Goal: Task Accomplishment & Management: Use online tool/utility

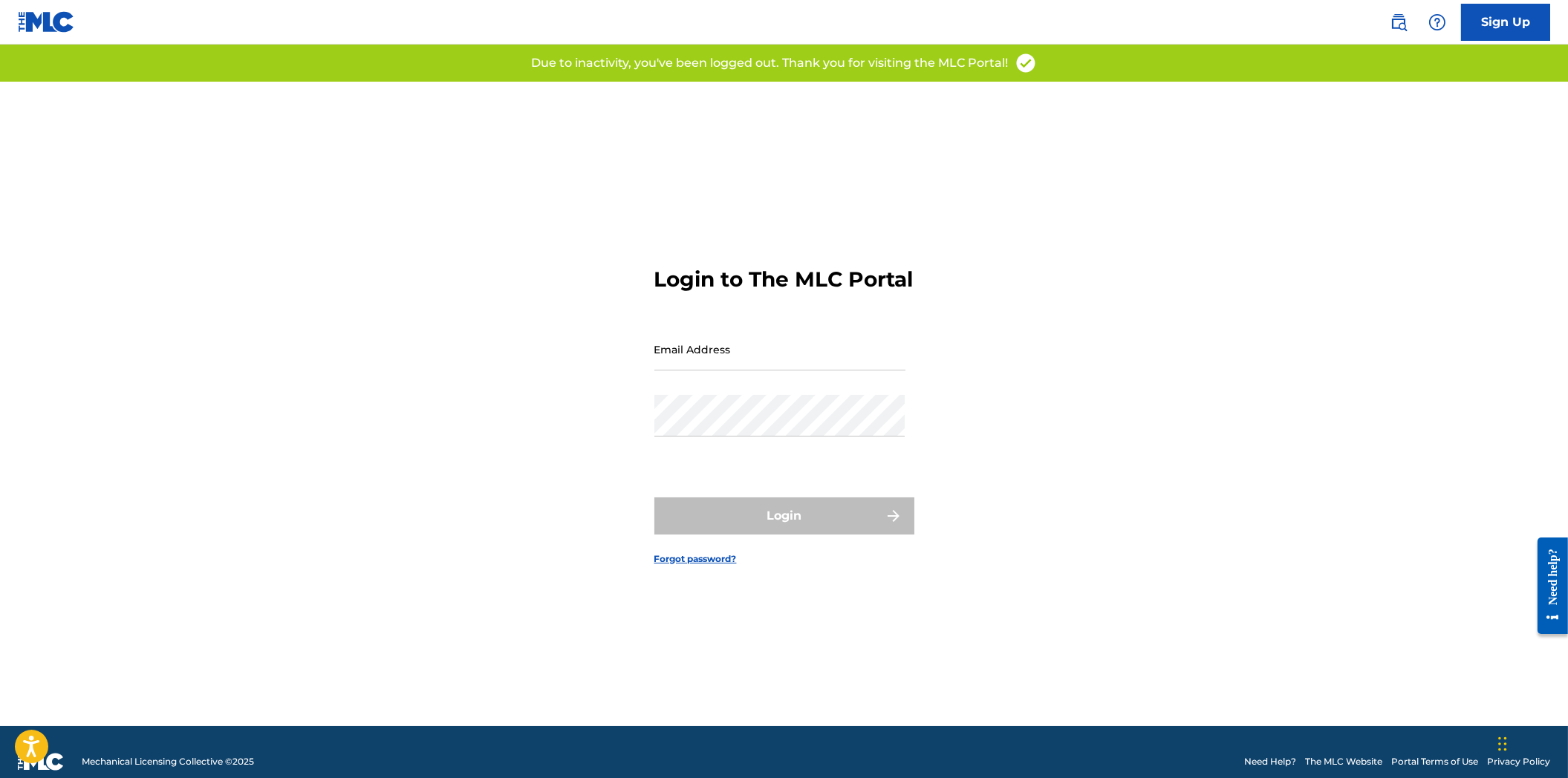
click at [763, 387] on div "Email Address" at bounding box center [780, 361] width 251 height 67
click at [771, 370] on input "Email Address" at bounding box center [780, 349] width 251 height 42
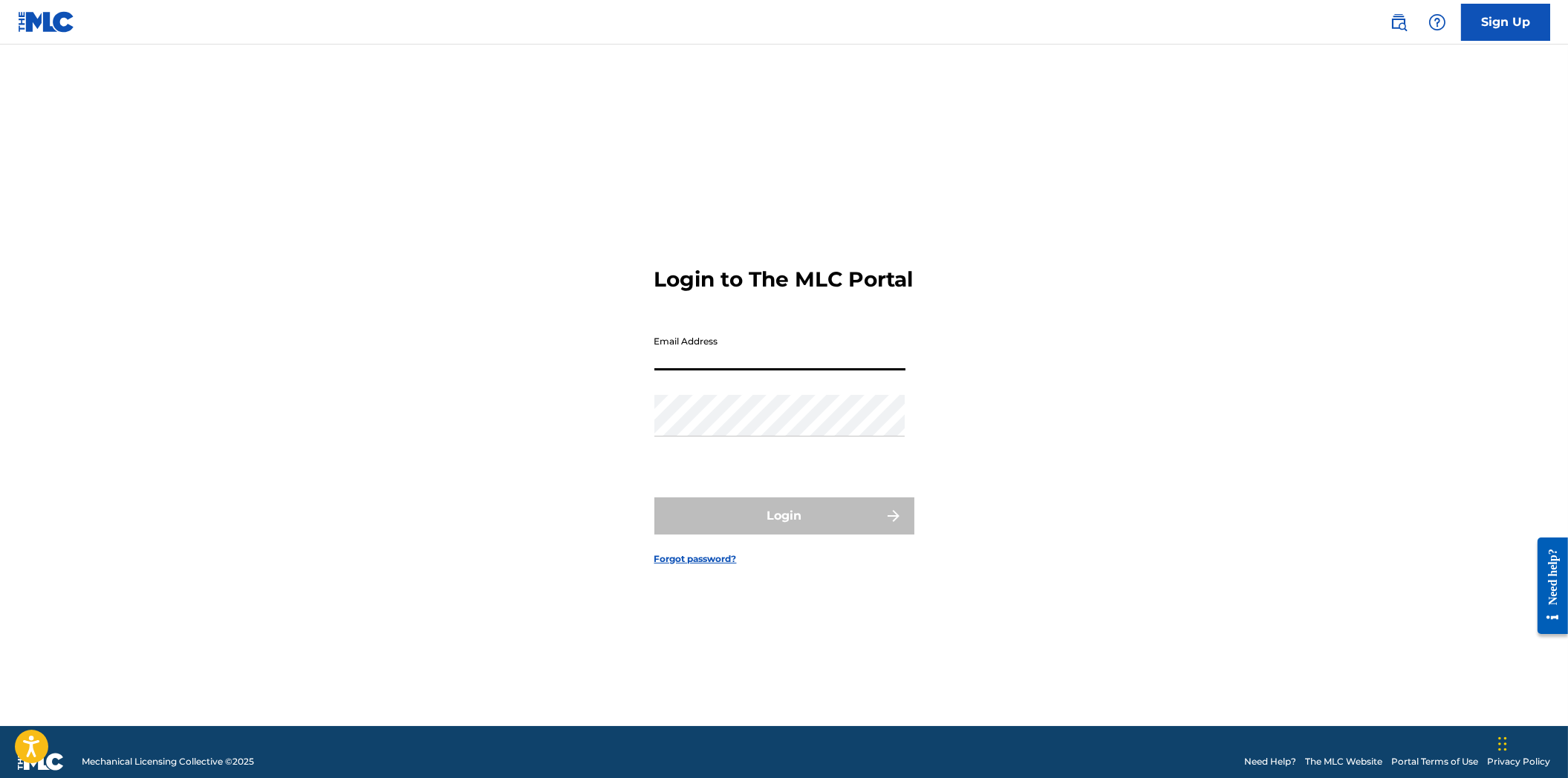
type input "[EMAIL_ADDRESS][DOMAIN_NAME]"
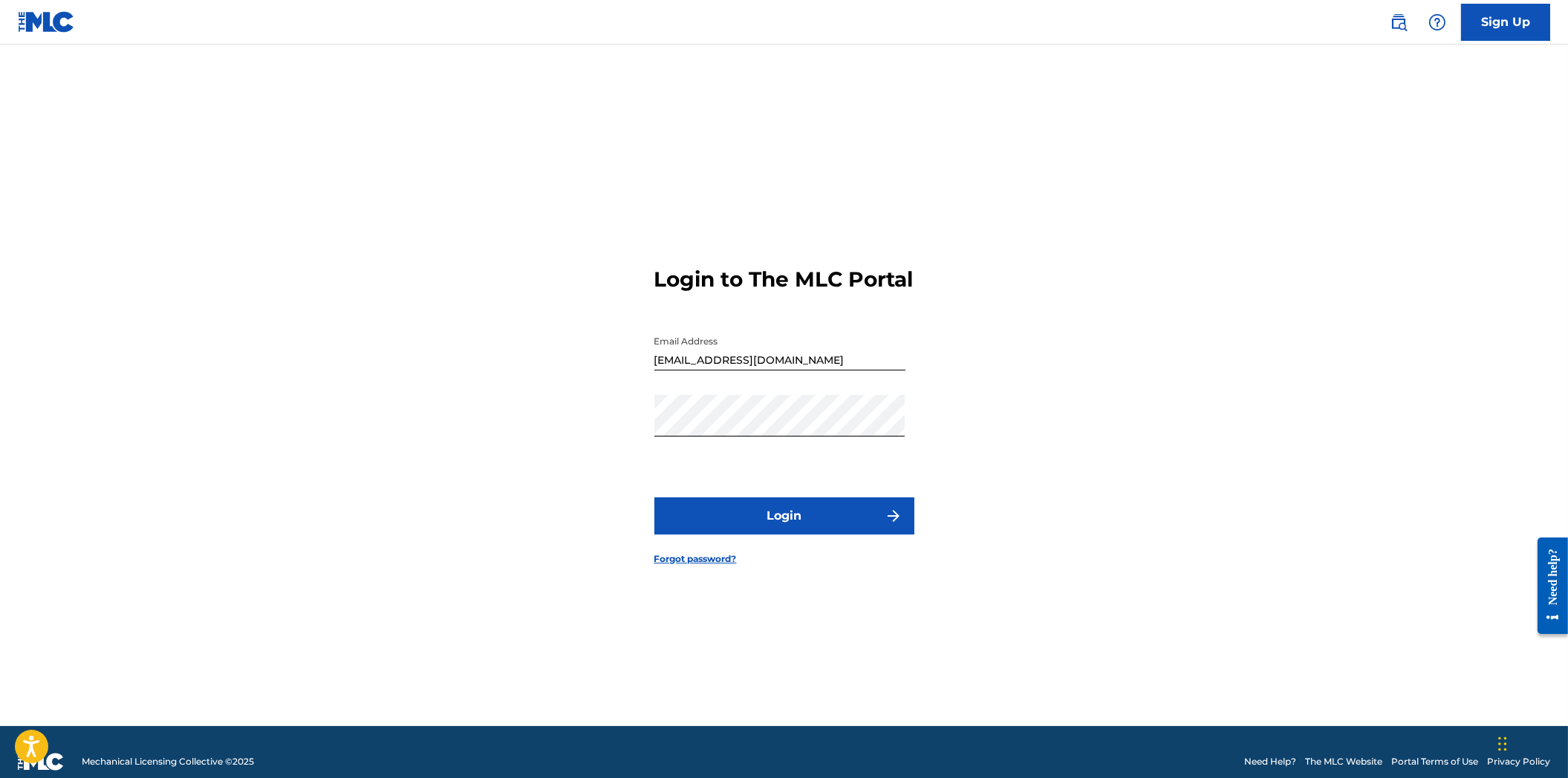
click at [805, 523] on button "Login" at bounding box center [784, 516] width 260 height 37
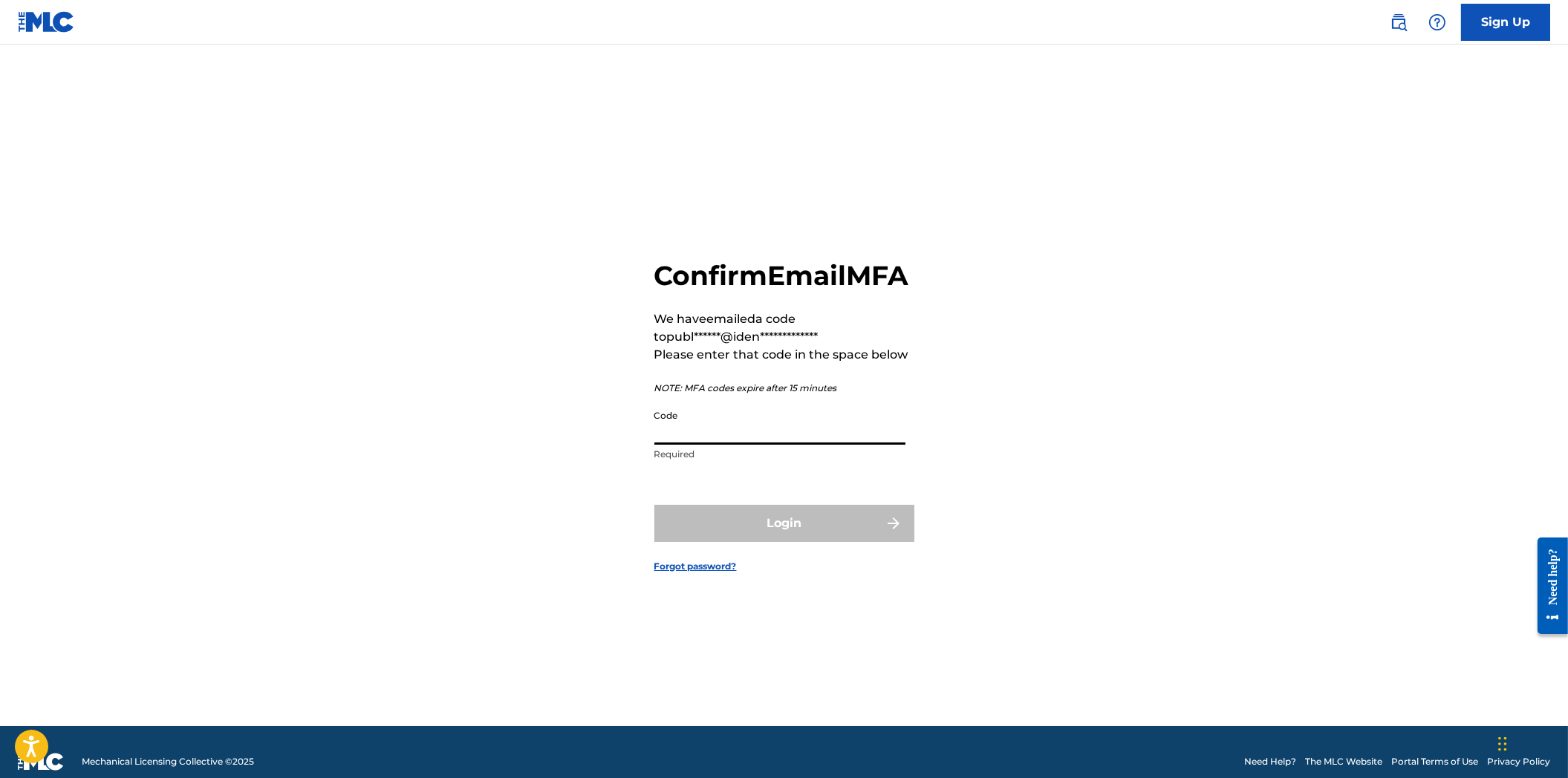
click at [753, 445] on input "Code" at bounding box center [780, 423] width 251 height 42
paste input "569061"
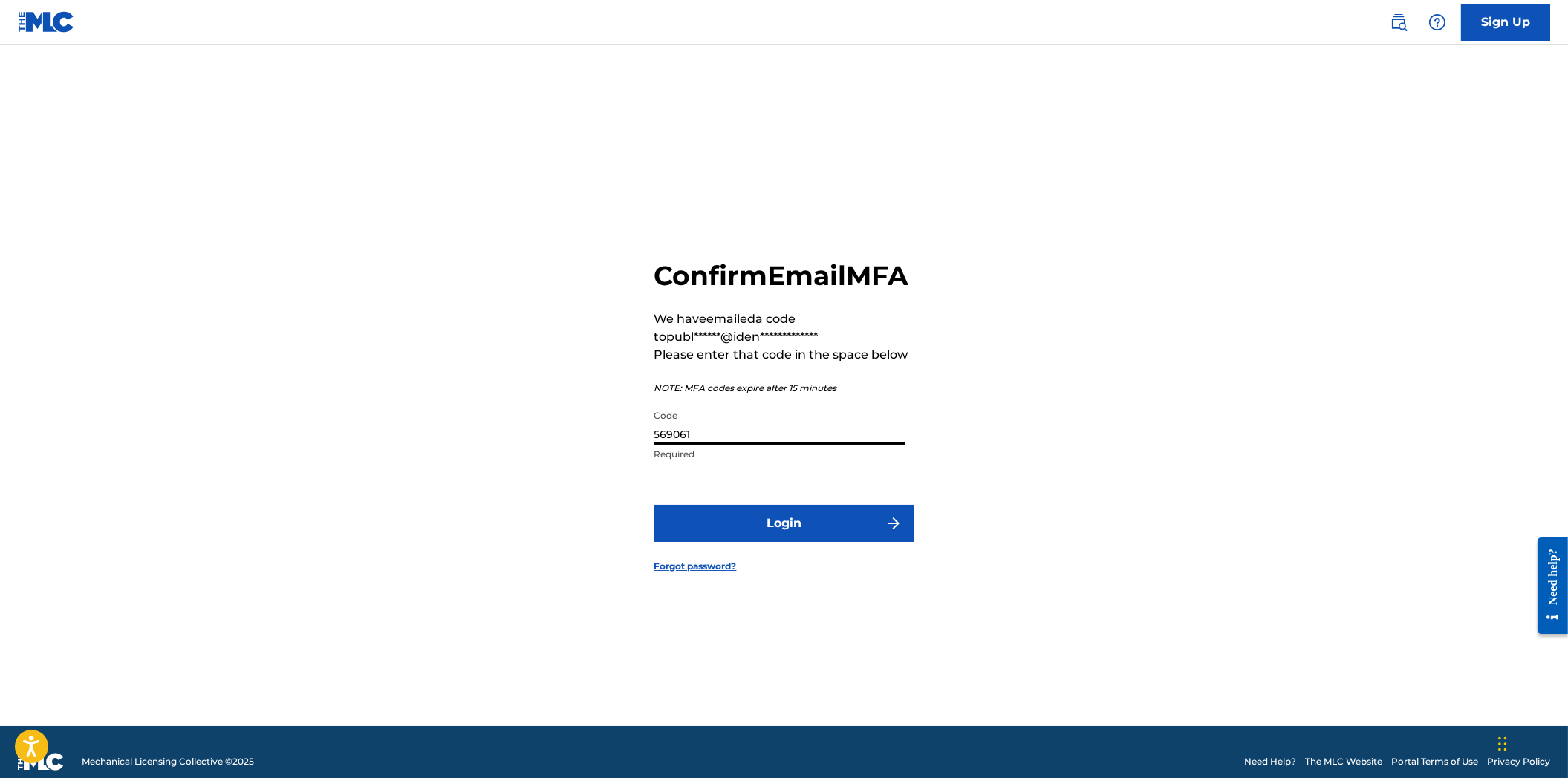
type input "569061"
click at [819, 542] on button "Login" at bounding box center [784, 523] width 260 height 37
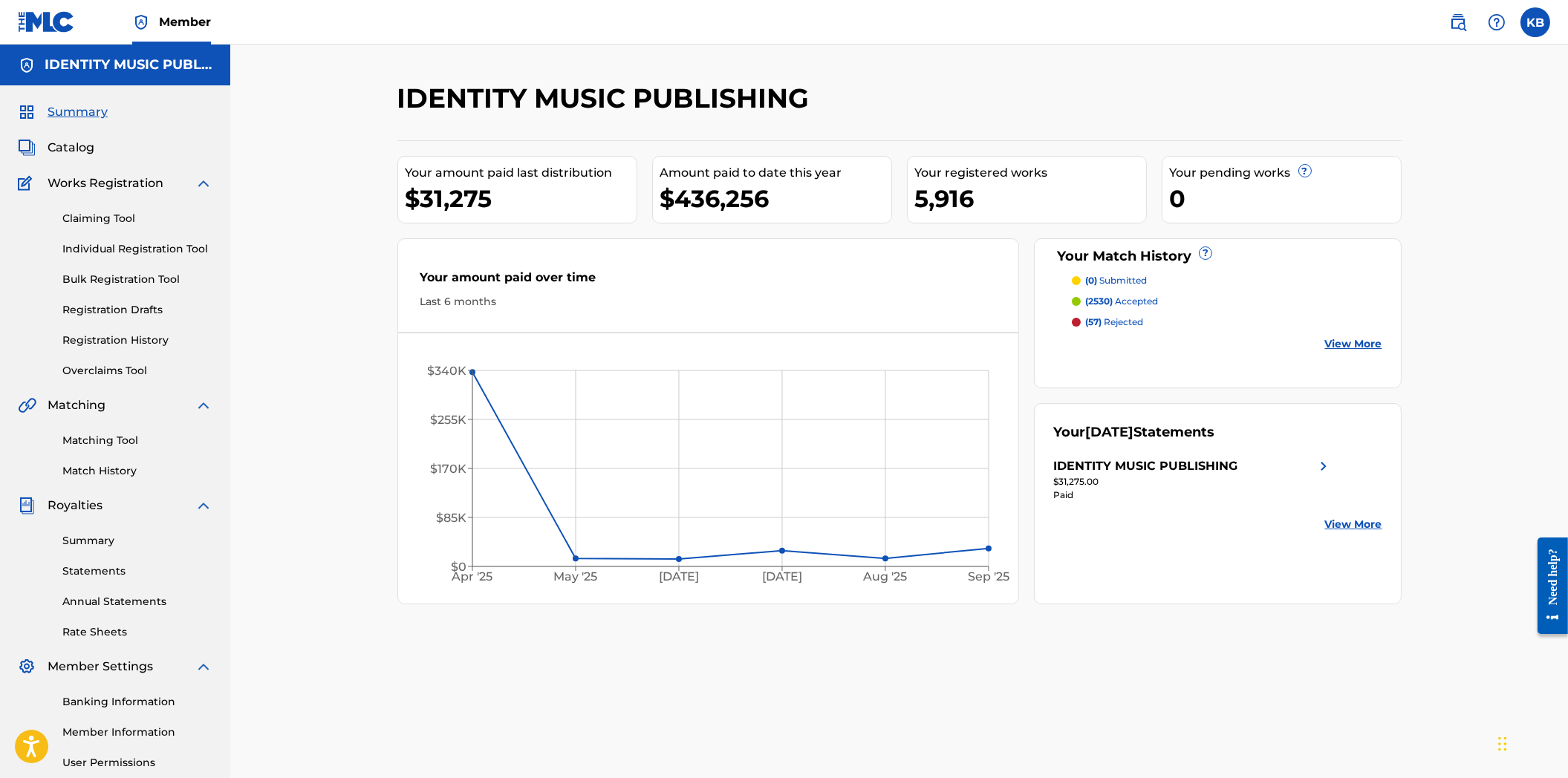
click at [111, 369] on link "Overclaims Tool" at bounding box center [137, 371] width 150 height 15
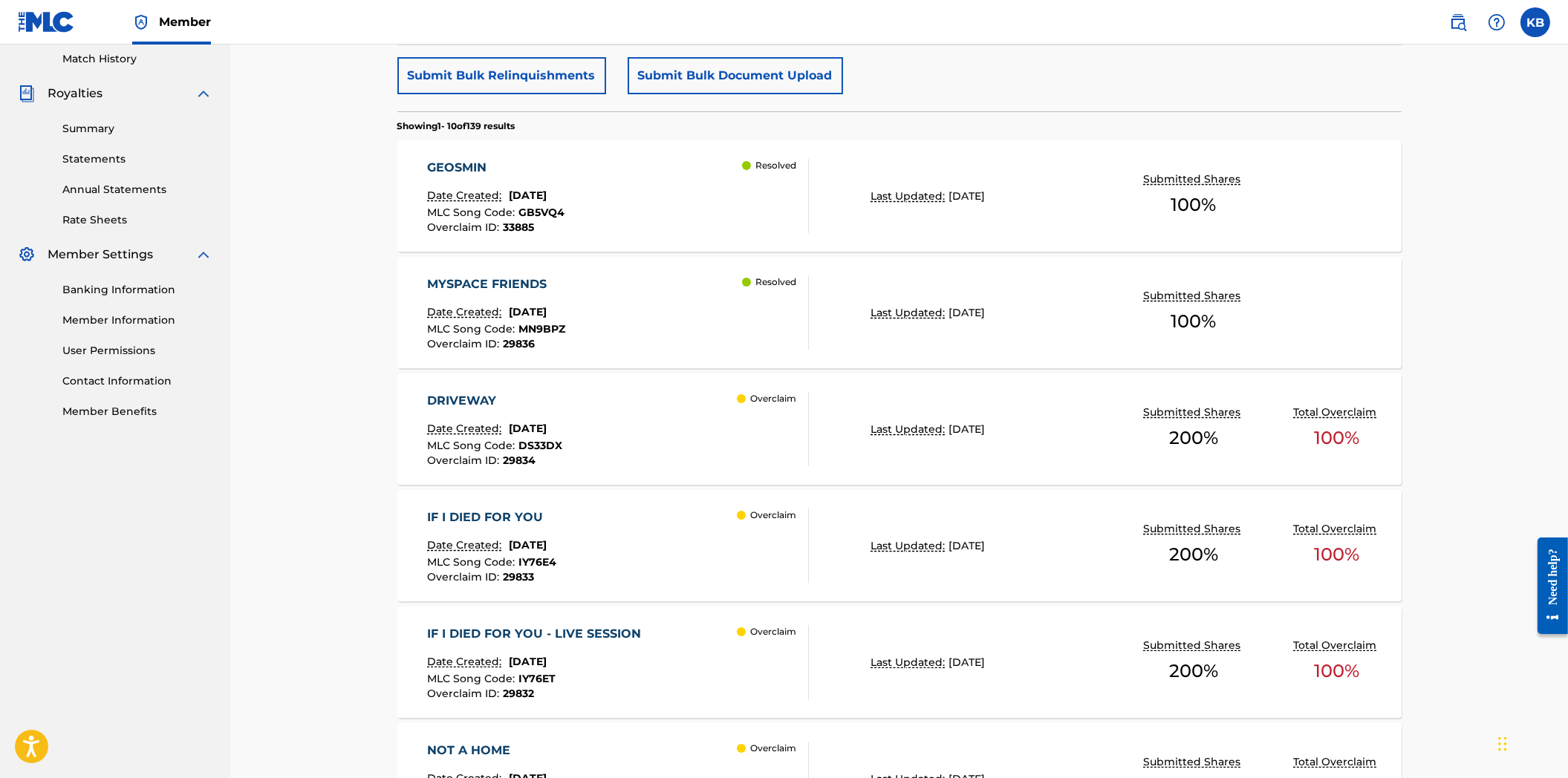
scroll to position [165, 0]
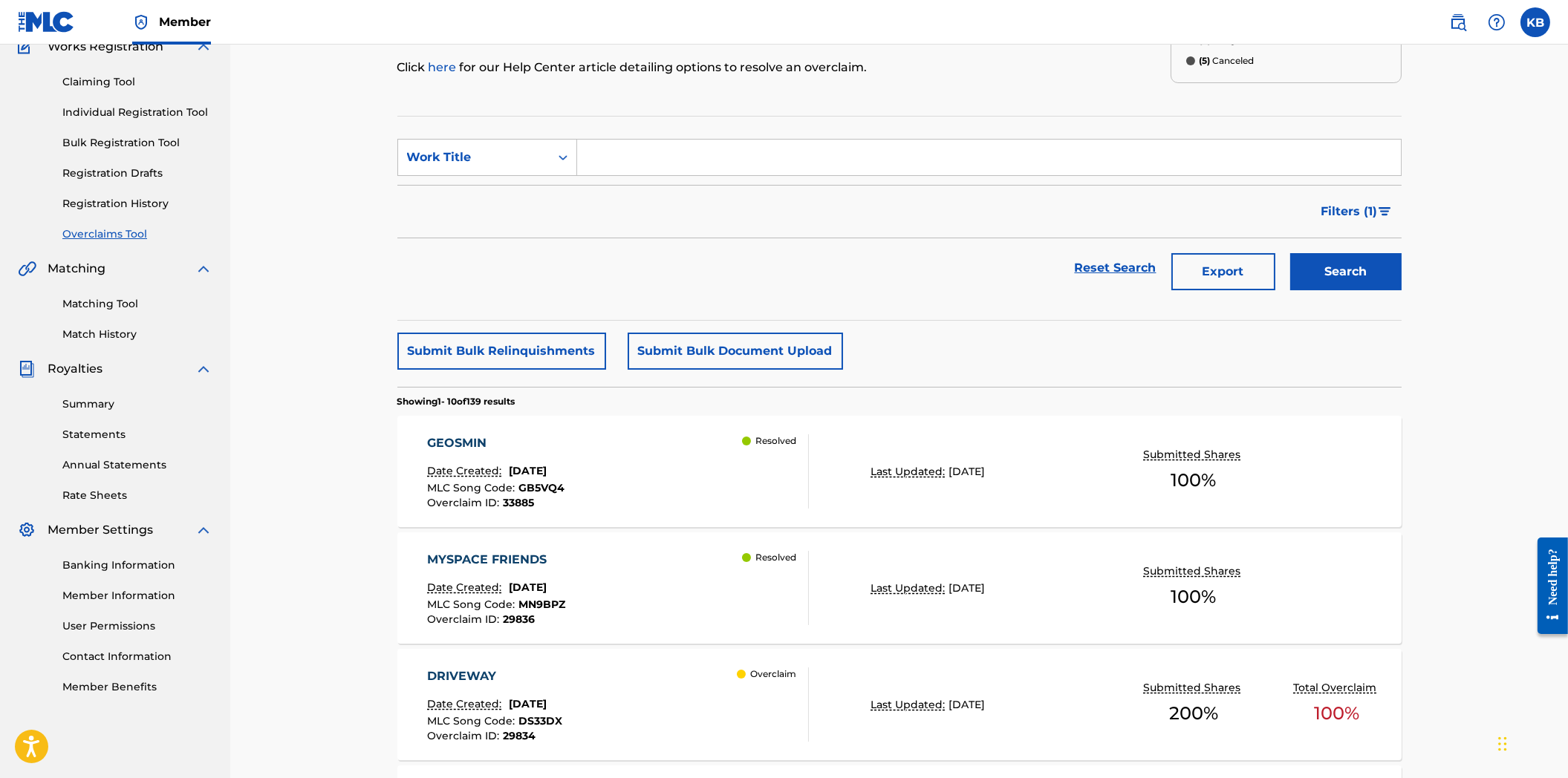
scroll to position [0, 0]
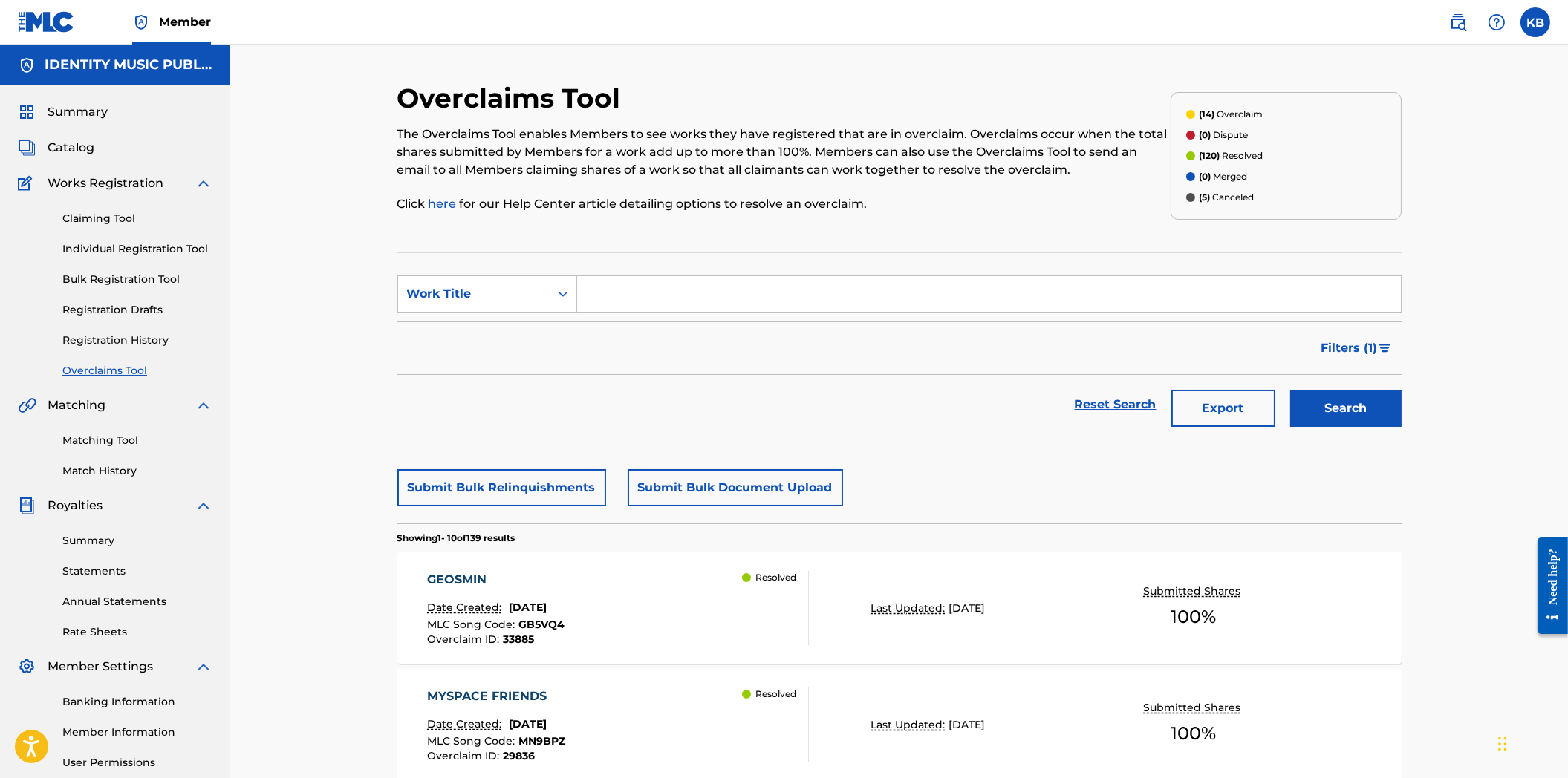
click at [1362, 354] on span "Filters ( 1 )" at bounding box center [1350, 348] width 57 height 18
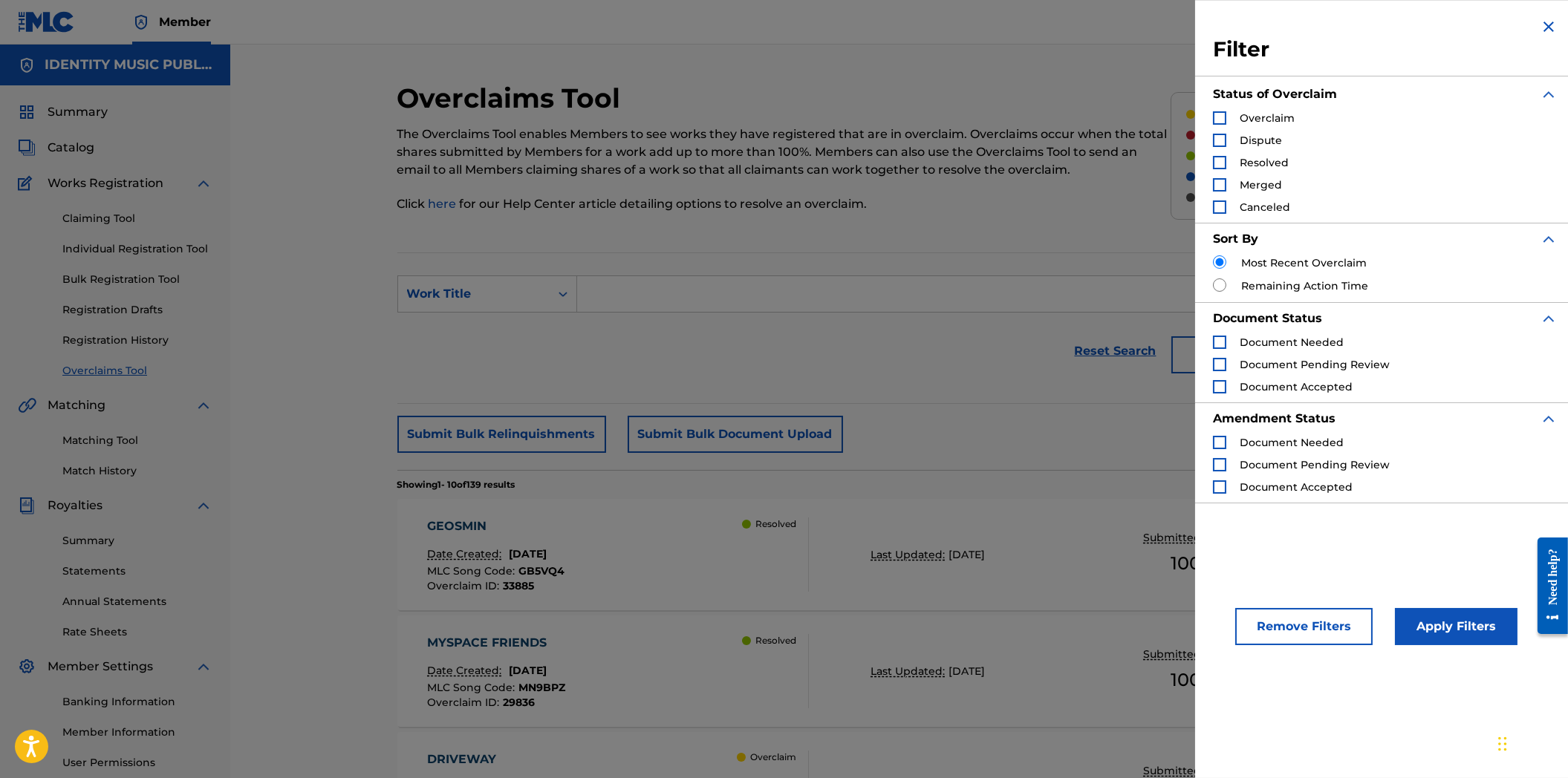
click at [1228, 162] on div "Resolved" at bounding box center [1251, 162] width 76 height 15
click at [1218, 165] on div "Search Form" at bounding box center [1220, 163] width 14 height 14
click at [1474, 633] on button "Apply Filters" at bounding box center [1456, 627] width 122 height 37
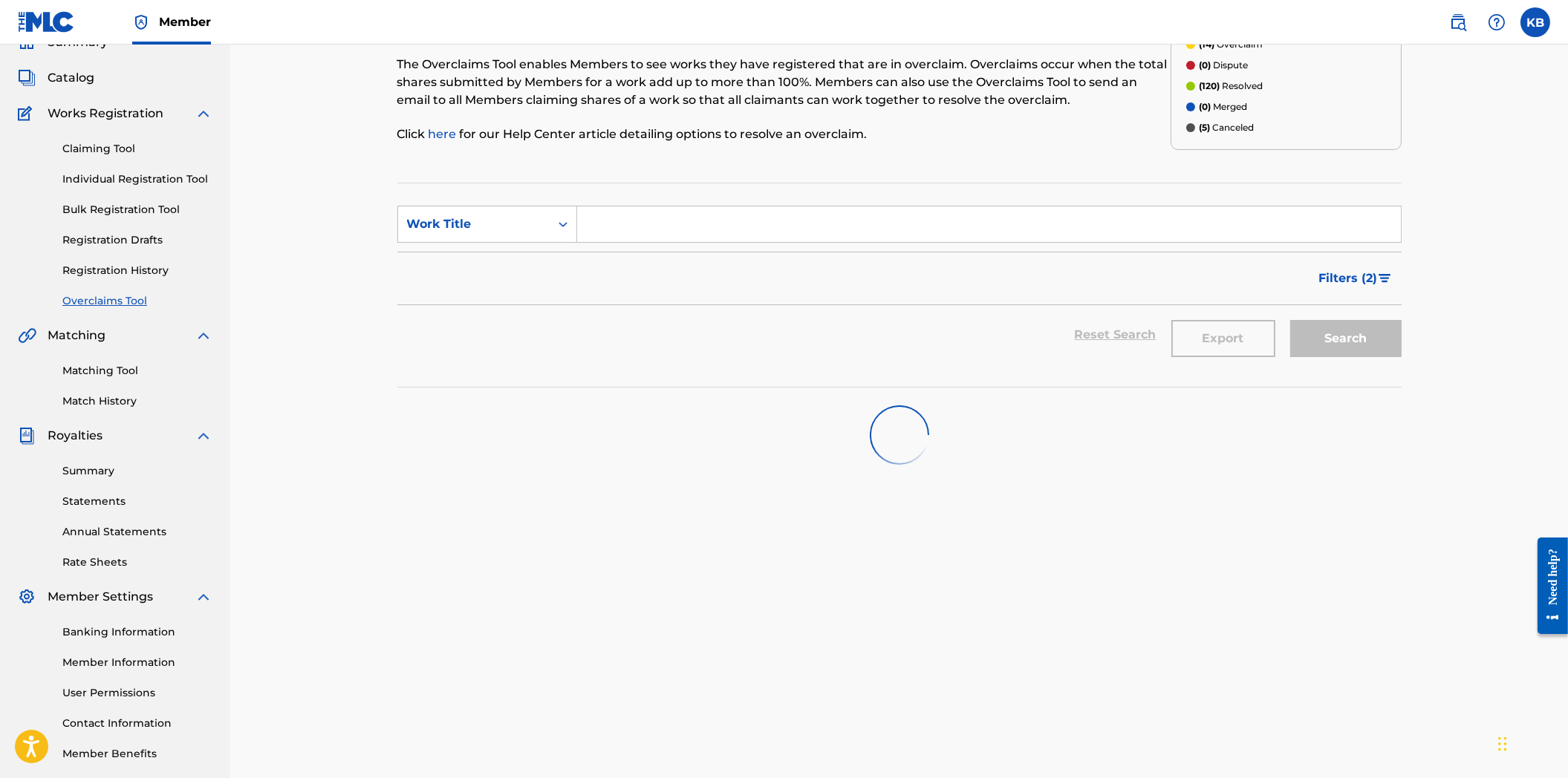
scroll to position [142, 0]
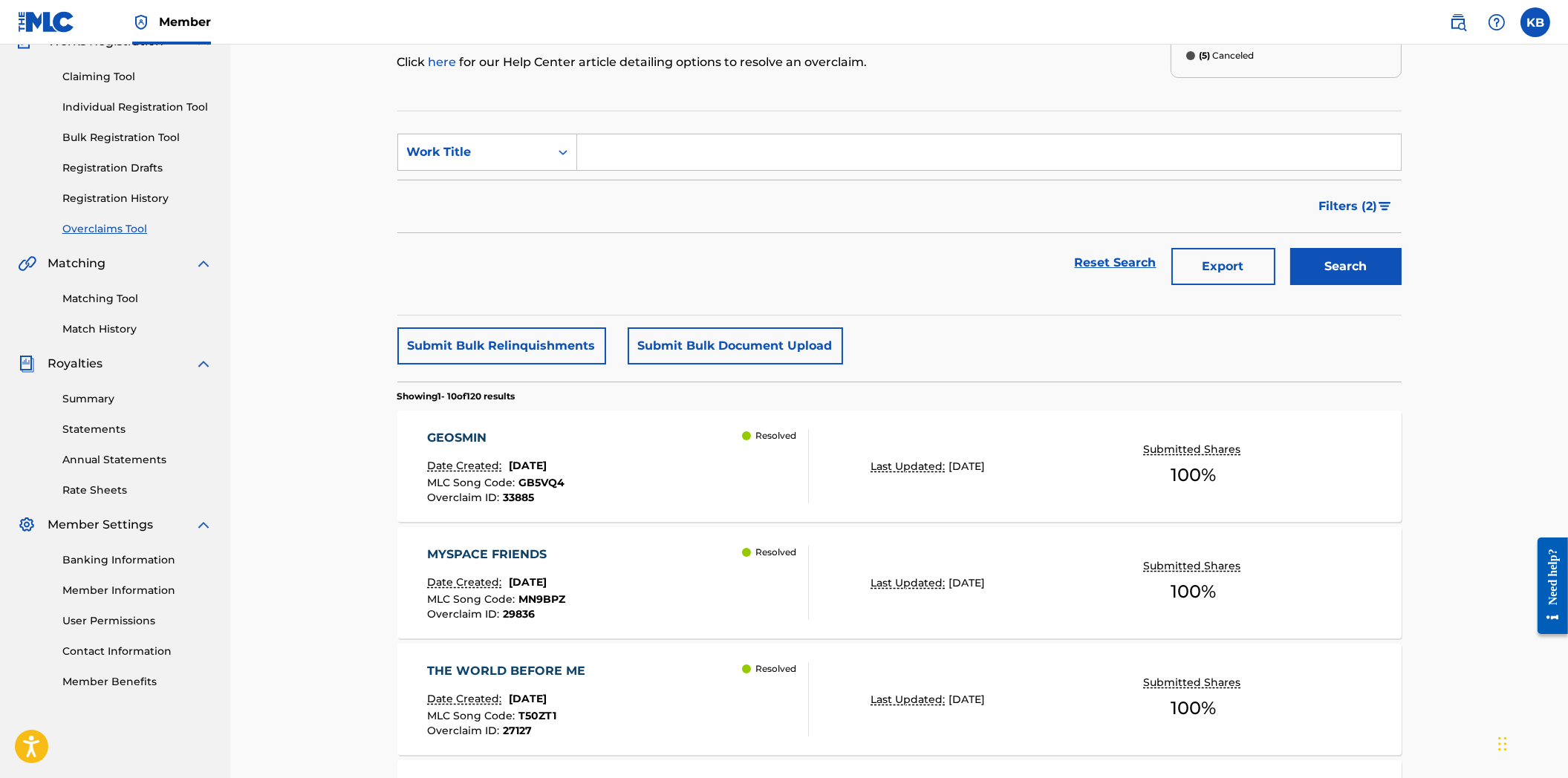
click at [1471, 387] on div "Overclaims Tool The Overclaims Tool enables Members to see works they have regi…" at bounding box center [899, 775] width 1338 height 1744
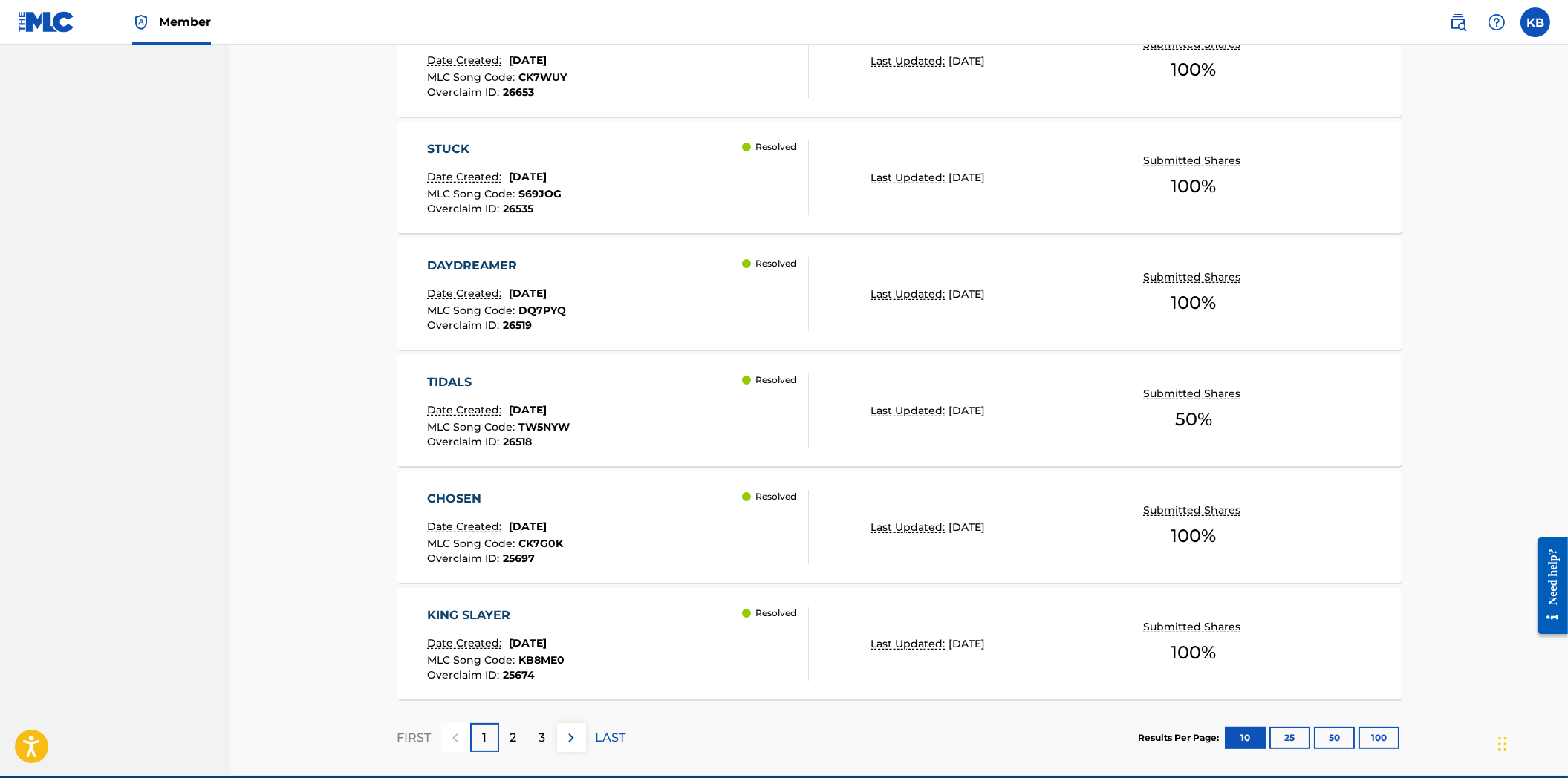
scroll to position [1049, 0]
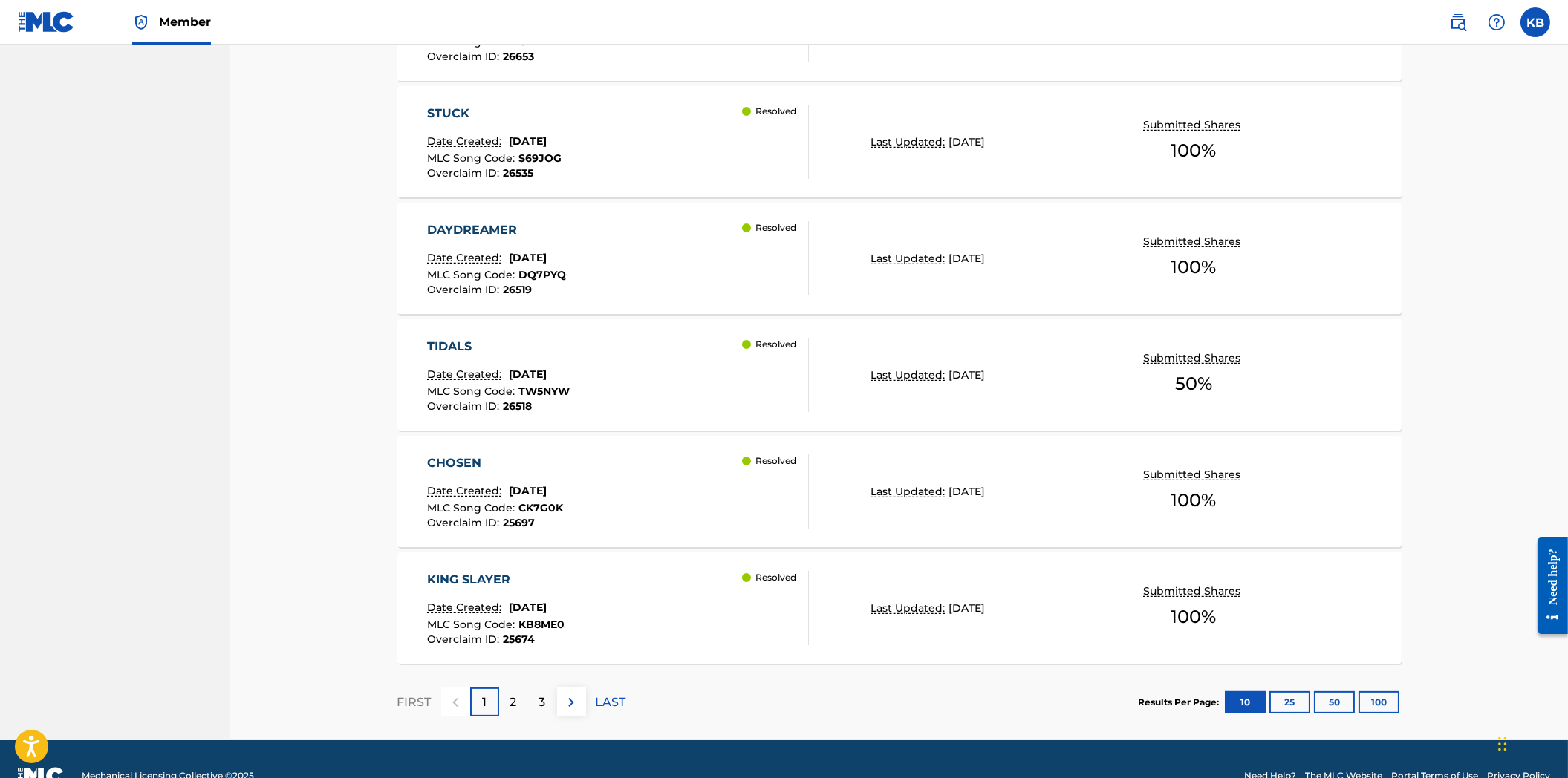
click at [1385, 710] on button "100" at bounding box center [1379, 702] width 40 height 22
